Goal: Information Seeking & Learning: Learn about a topic

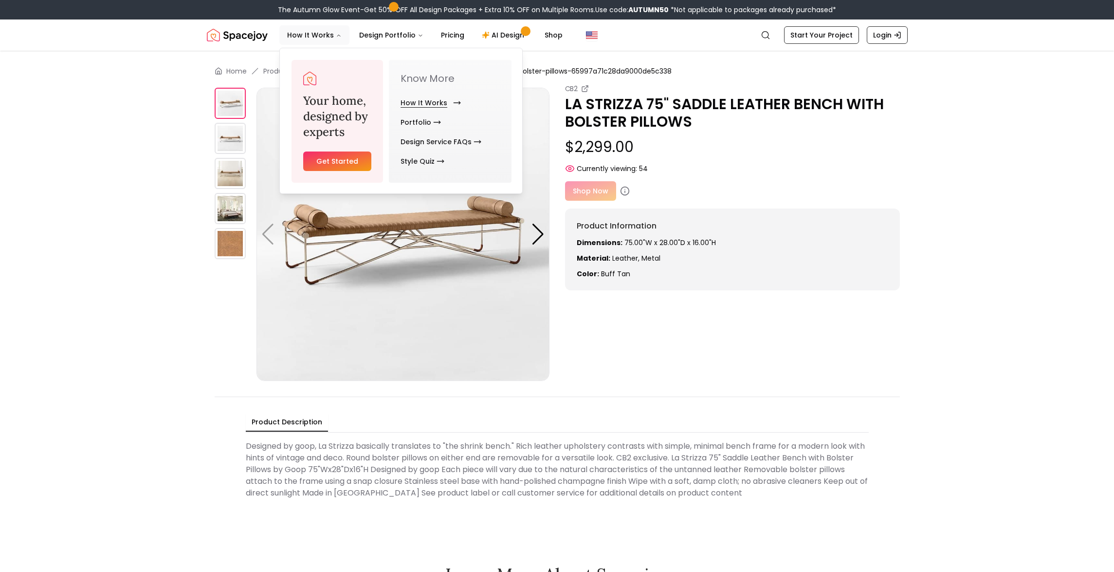
click at [438, 102] on link "How It Works" at bounding box center [429, 102] width 56 height 19
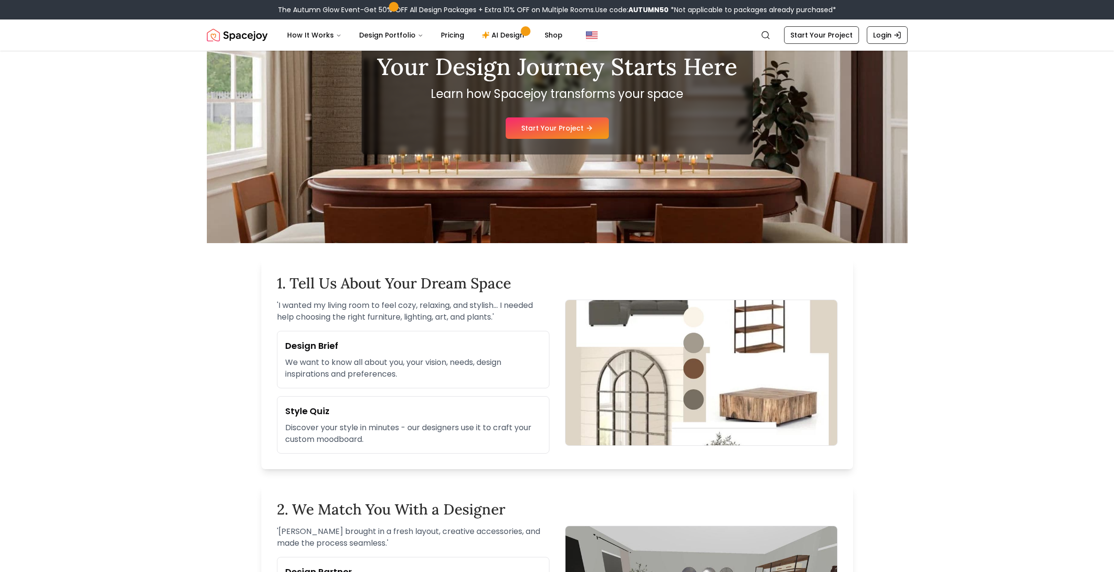
scroll to position [18, 0]
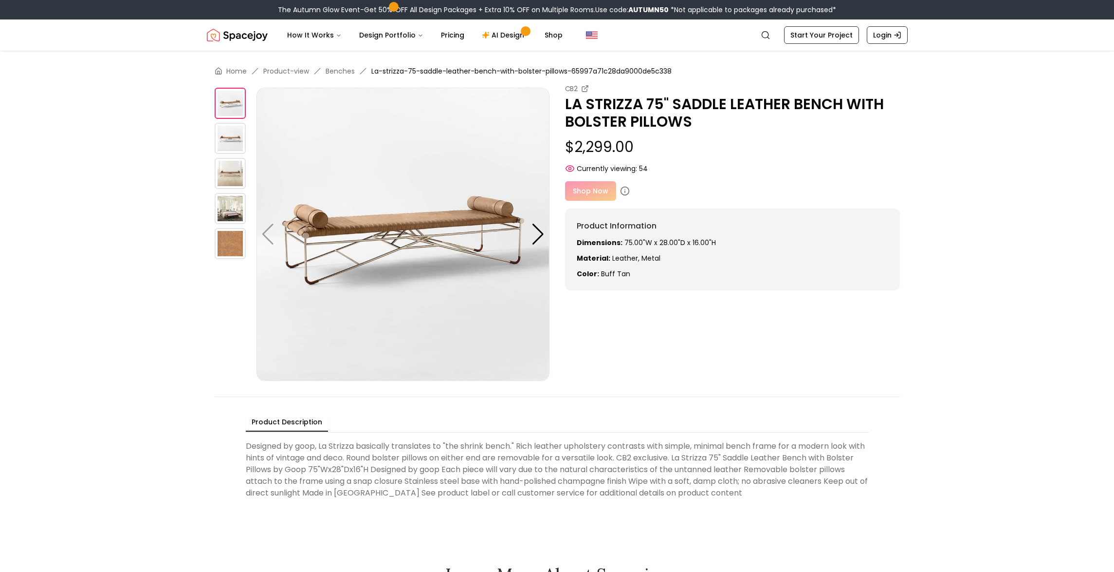
click at [583, 187] on div "Shop Now" at bounding box center [732, 190] width 335 height 19
click at [551, 35] on link "Shop" at bounding box center [554, 34] width 34 height 19
